Goal: Ask a question

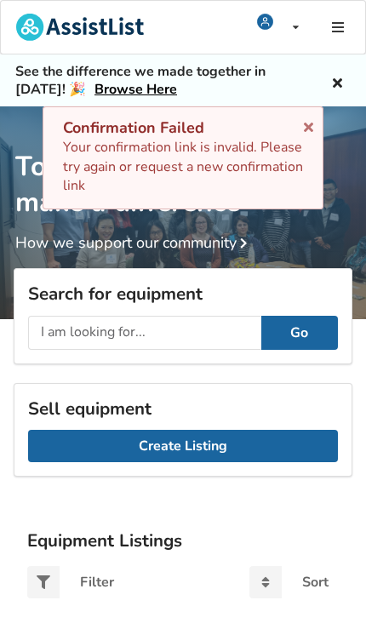
click at [303, 130] on div "Confirmation Failed Your confirmation link is invalid. Please try again or requ…" at bounding box center [183, 157] width 281 height 103
click at [312, 123] on icon at bounding box center [309, 124] width 16 height 14
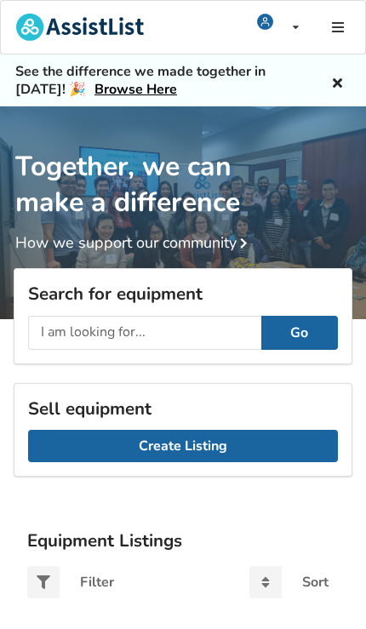
click at [335, 77] on icon at bounding box center [337, 81] width 16 height 14
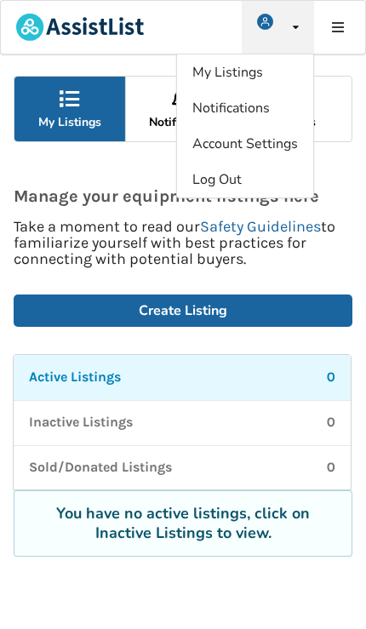
click at [255, 146] on span "Account Settings" at bounding box center [245, 144] width 106 height 19
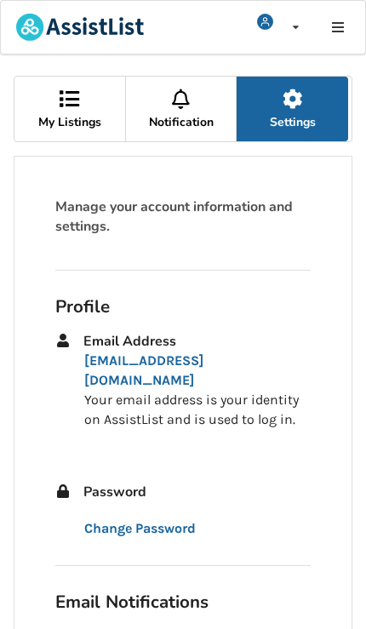
click at [174, 106] on icon at bounding box center [181, 99] width 24 height 20
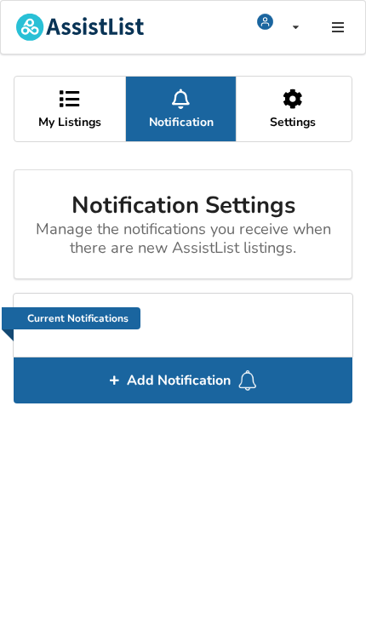
click at [68, 107] on icon at bounding box center [70, 99] width 24 height 20
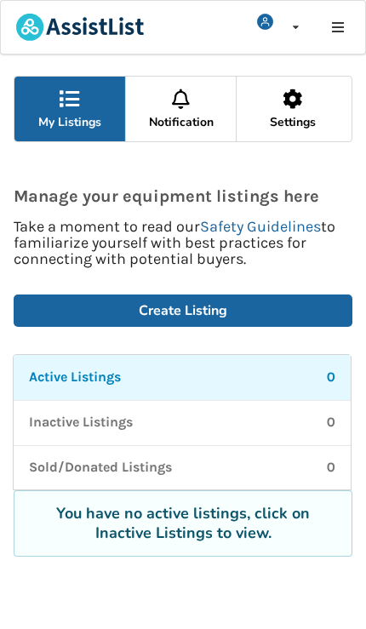
click at [337, 21] on icon at bounding box center [337, 27] width 16 height 14
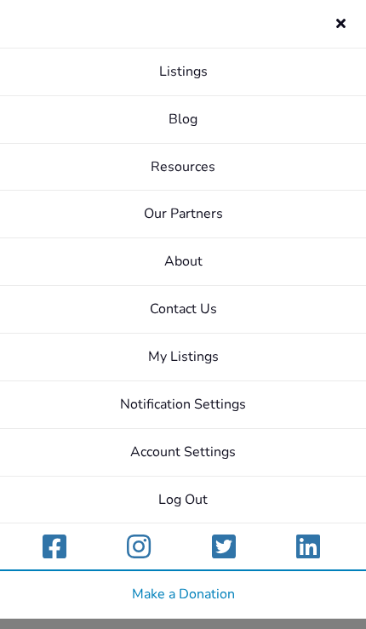
click at [283, 74] on link "Listings" at bounding box center [183, 73] width 366 height 48
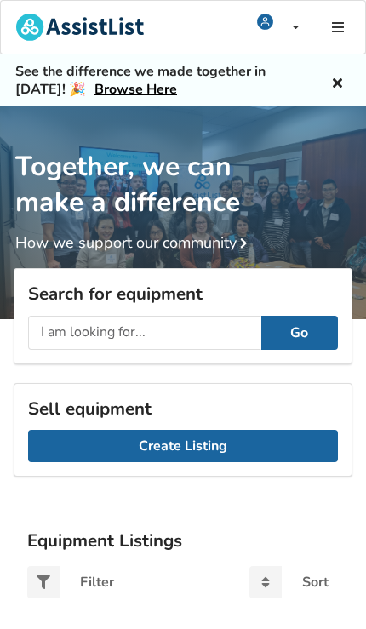
click at [173, 335] on input "text" at bounding box center [144, 333] width 233 height 34
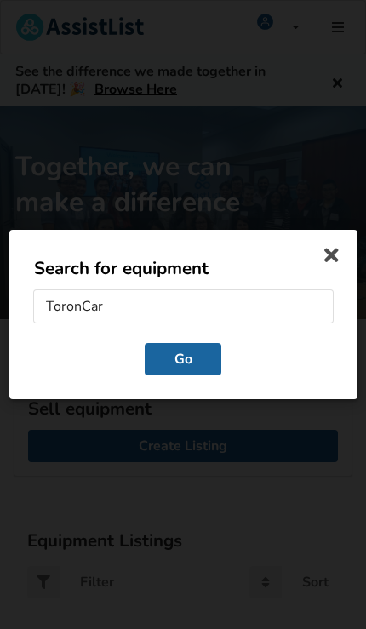
type input "ToronCare"
click at [183, 360] on button "Go" at bounding box center [183, 359] width 77 height 32
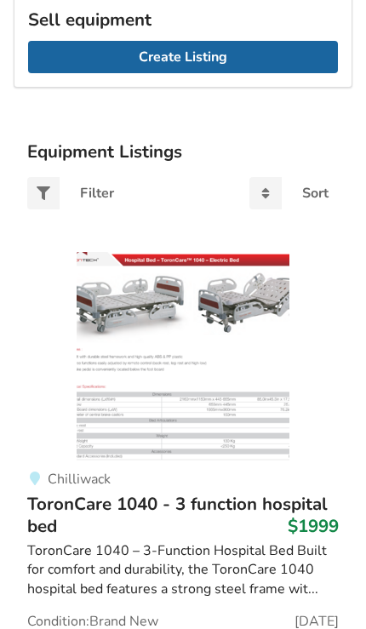
scroll to position [408, 0]
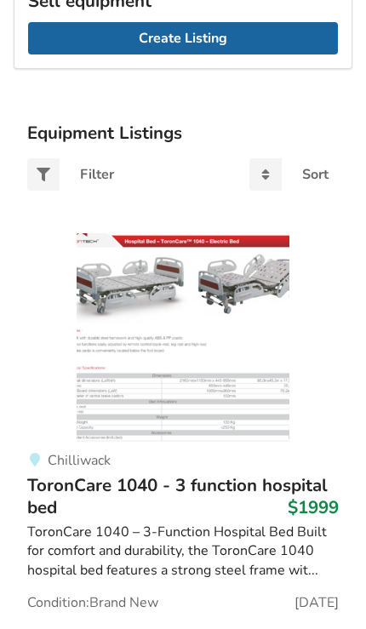
click at [286, 383] on img at bounding box center [183, 339] width 213 height 213
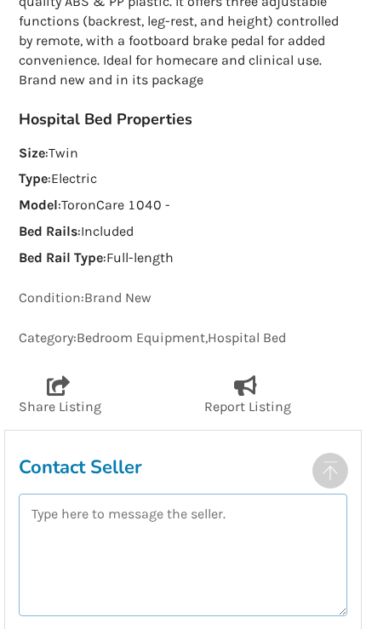
click at [56, 511] on textarea at bounding box center [183, 555] width 329 height 123
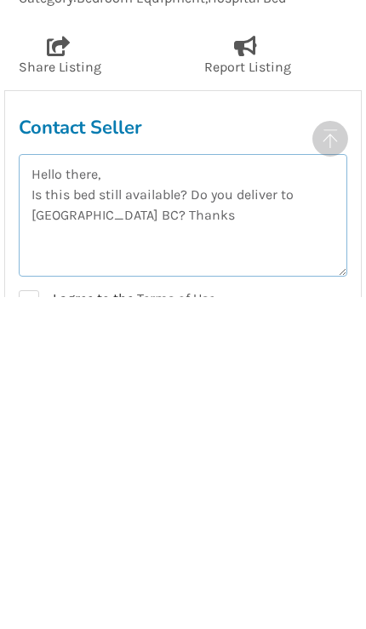
type textarea "Hello there, Is this bed still available? Do you deliver to Burnaby BC? Thanks"
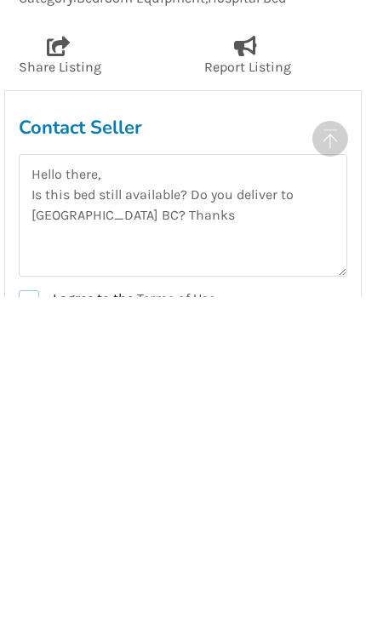
click at [26, 622] on label "I agree to the Terms of Use" at bounding box center [117, 632] width 197 height 20
checkbox input "true"
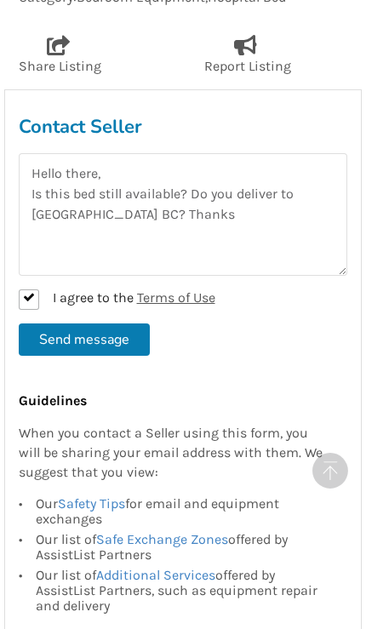
click at [108, 326] on button "Send message" at bounding box center [84, 340] width 131 height 32
checkbox input "false"
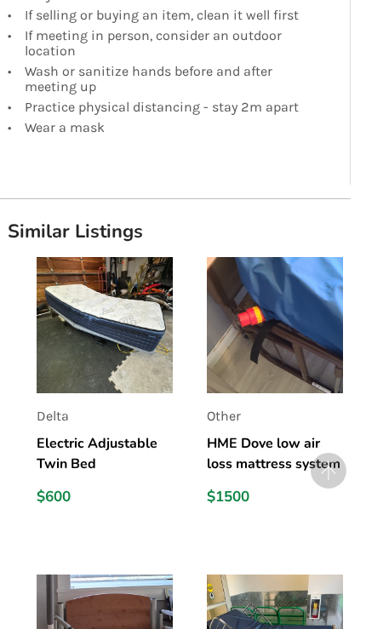
scroll to position [1897, 9]
